Goal: Check status: Check status

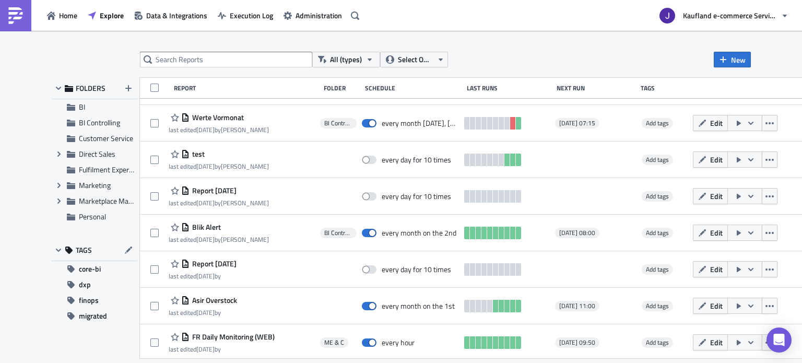
scroll to position [313, 0]
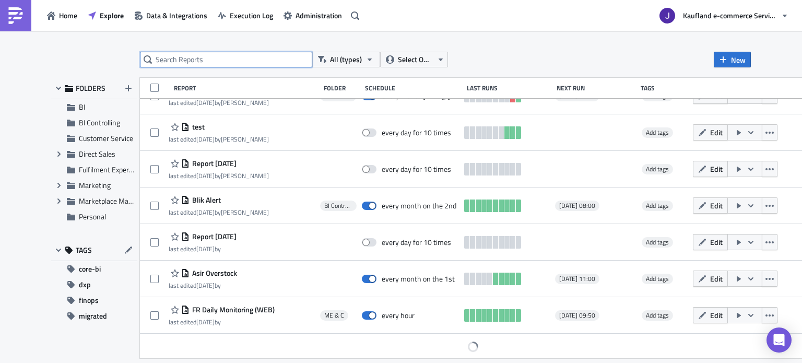
click at [205, 56] on input "text" at bounding box center [226, 60] width 172 height 16
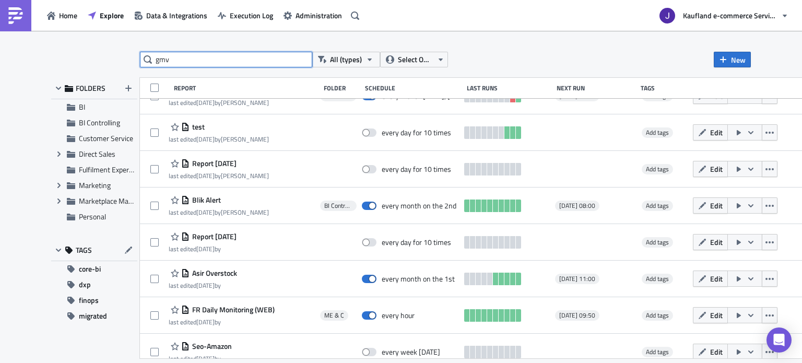
type input "gmv"
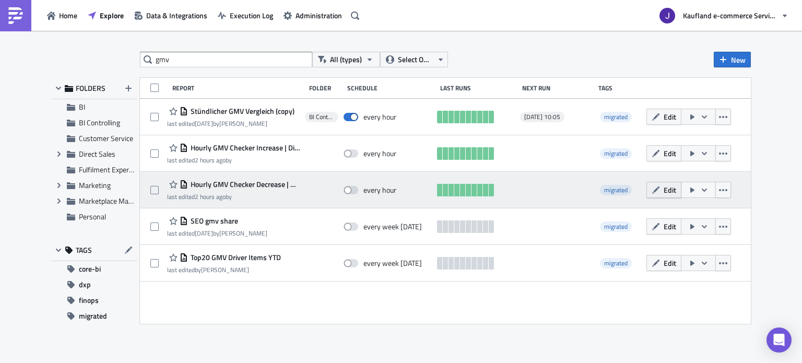
click at [663, 189] on button "Edit" at bounding box center [663, 190] width 35 height 16
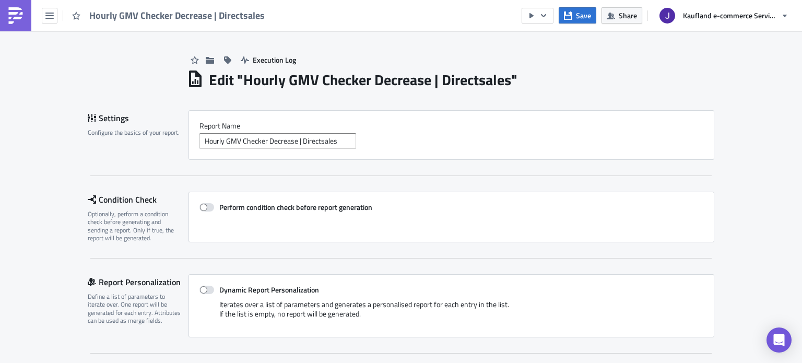
click at [6, 18] on link at bounding box center [15, 15] width 31 height 31
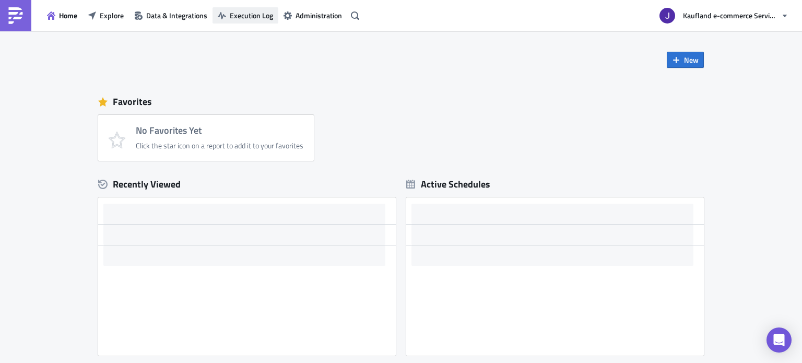
click at [236, 10] on span "Execution Log" at bounding box center [251, 15] width 43 height 11
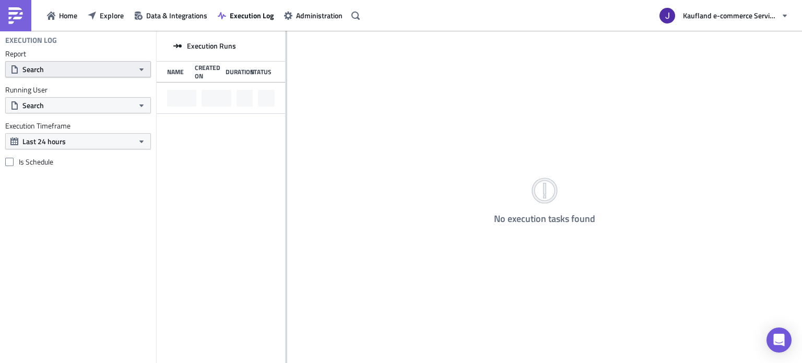
click at [103, 72] on button "Search" at bounding box center [78, 69] width 146 height 16
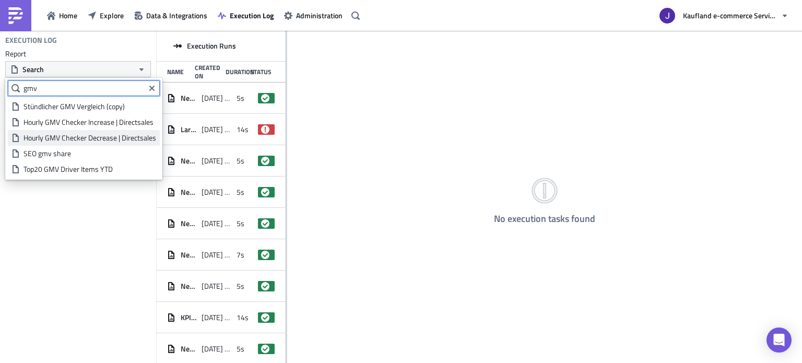
type input "gmv"
click at [68, 136] on div "Hourly GMV Checker Decrease | Directsales" at bounding box center [89, 138] width 133 height 10
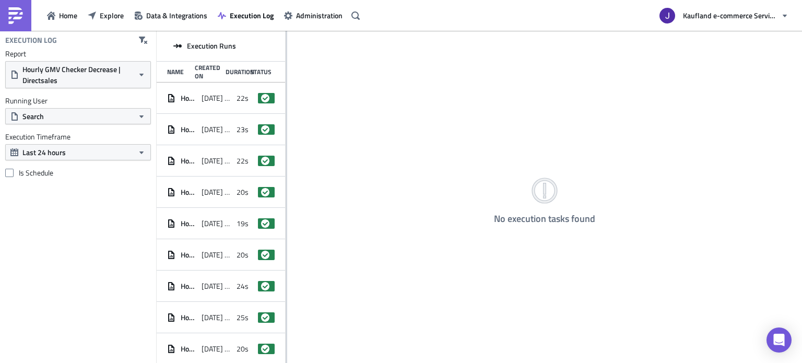
click at [287, 138] on div "No execution tasks found" at bounding box center [544, 198] width 515 height 334
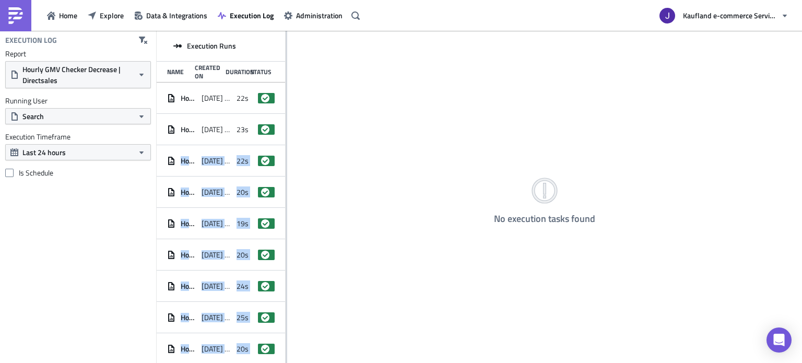
drag, startPoint x: 285, startPoint y: 138, endPoint x: 334, endPoint y: 141, distance: 48.7
click at [334, 141] on div "Execution Runs Name Created On Duration Status Hourly GMV Checker Decrease | Di…" at bounding box center [479, 198] width 645 height 334
click at [308, 129] on div "No execution tasks found" at bounding box center [544, 198] width 515 height 334
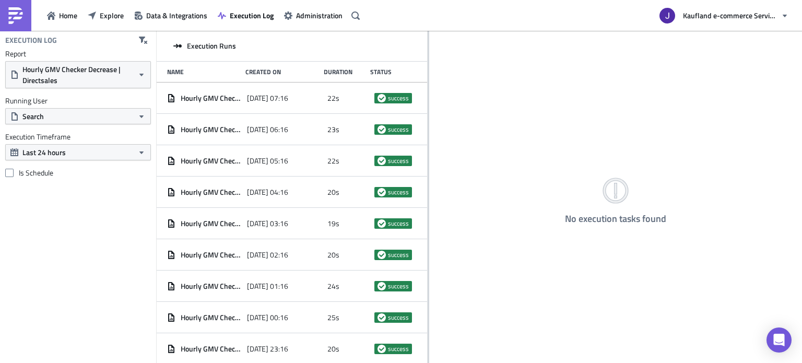
drag, startPoint x: 286, startPoint y: 131, endPoint x: 428, endPoint y: 145, distance: 142.2
click at [428, 145] on div at bounding box center [429, 198] width 2 height 334
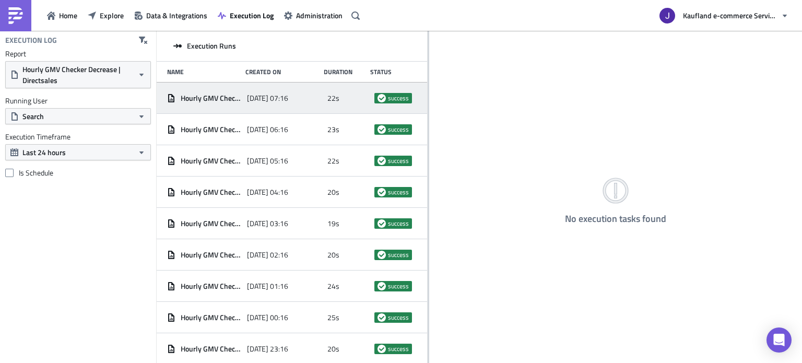
click at [276, 100] on span "[DATE] 07:16" at bounding box center [267, 97] width 41 height 9
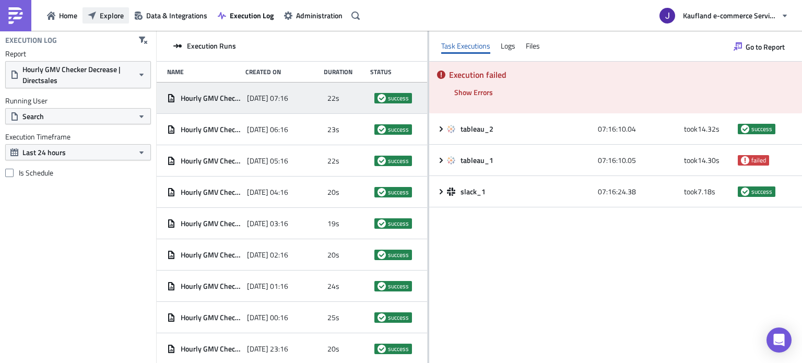
click at [116, 16] on span "Explore" at bounding box center [112, 15] width 24 height 11
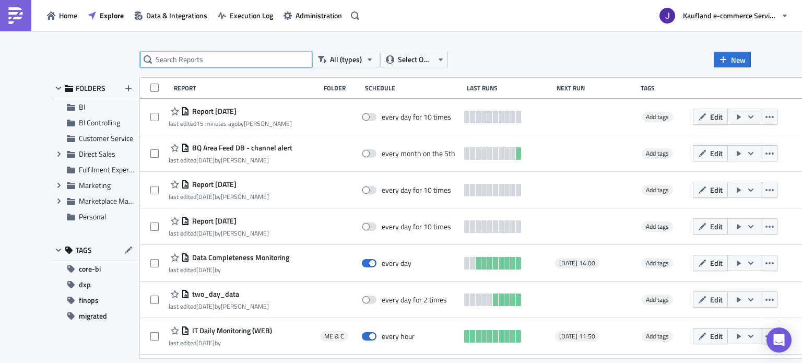
click at [209, 52] on input "text" at bounding box center [226, 60] width 172 height 16
type input "gmv"
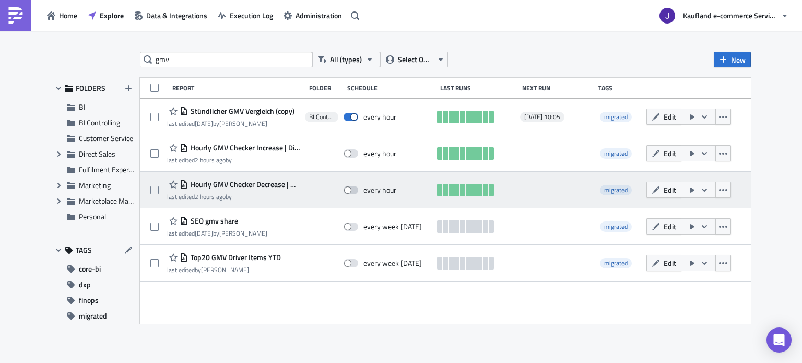
click at [349, 192] on span at bounding box center [351, 190] width 15 height 8
click at [349, 192] on input "checkbox" at bounding box center [349, 190] width 7 height 7
checkbox input "true"
click at [655, 190] on icon "button" at bounding box center [656, 190] width 8 height 8
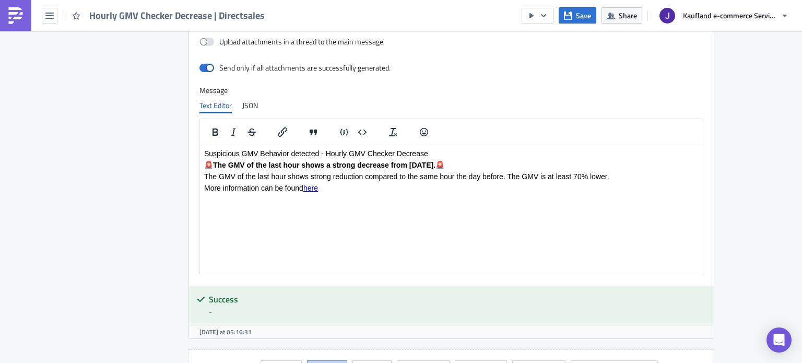
scroll to position [905, 0]
